Goal: Task Accomplishment & Management: Use online tool/utility

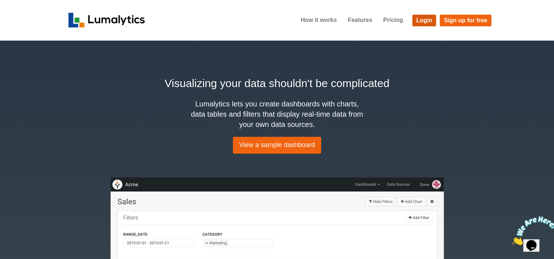
drag, startPoint x: 419, startPoint y: 20, endPoint x: 403, endPoint y: 32, distance: 19.9
click at [419, 20] on link "Login" at bounding box center [424, 21] width 24 height 12
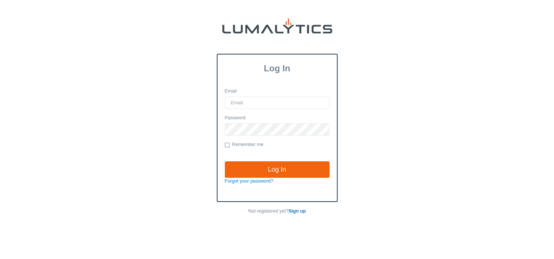
click at [236, 102] on input "Email" at bounding box center [277, 103] width 105 height 12
type input "twheeler@valleytruckparts.com"
click at [225, 161] on input "Log In" at bounding box center [277, 169] width 105 height 17
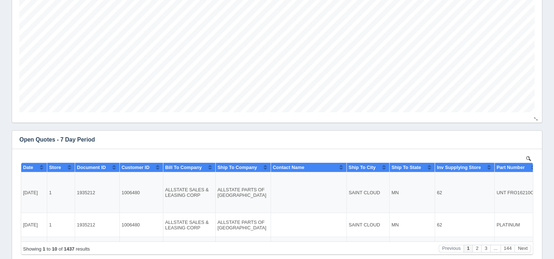
scroll to position [220, 0]
click at [531, 139] on icon "button" at bounding box center [531, 139] width 5 height 5
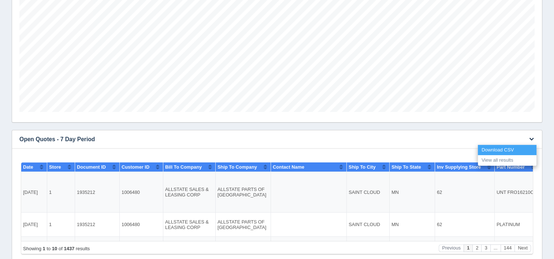
click at [502, 147] on link "Download CSV" at bounding box center [507, 150] width 59 height 11
